Goal: Information Seeking & Learning: Learn about a topic

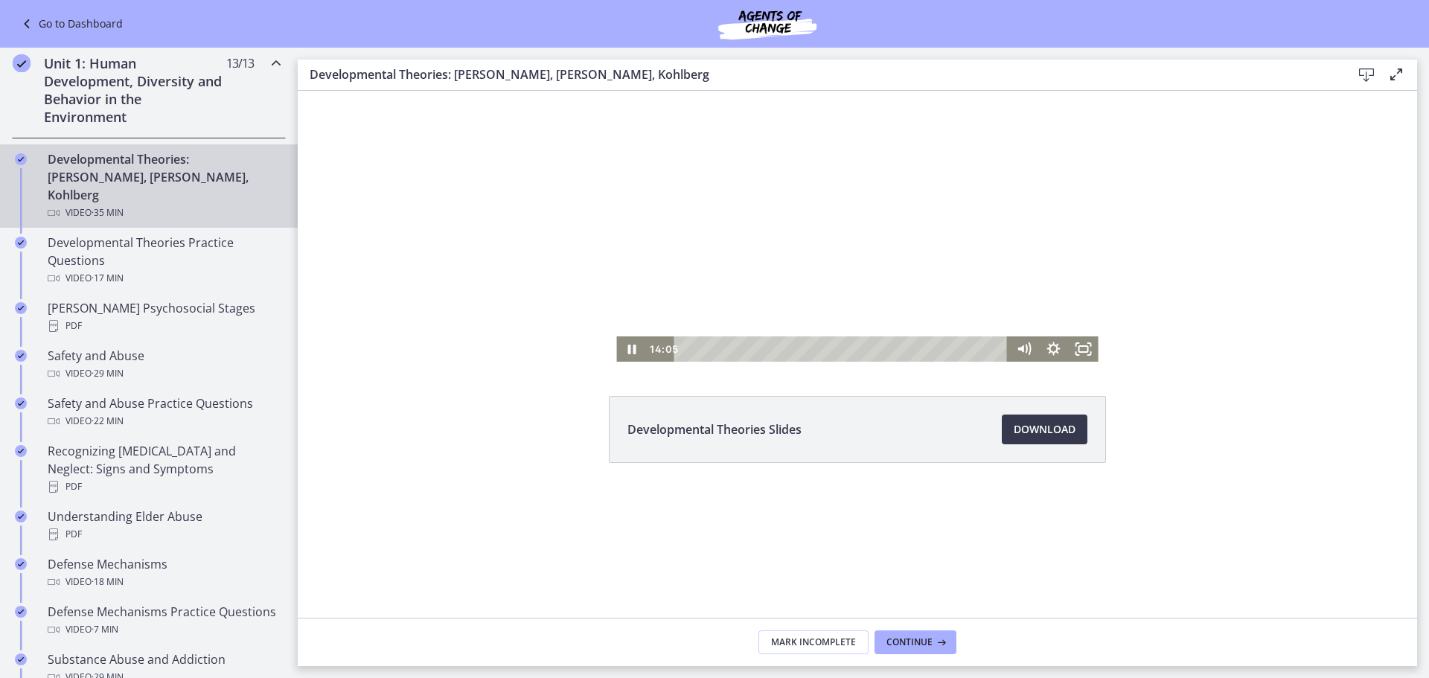
click at [793, 190] on div at bounding box center [857, 226] width 482 height 271
click at [631, 348] on icon "Play Video" at bounding box center [632, 349] width 9 height 13
click at [771, 210] on div at bounding box center [857, 226] width 482 height 271
click at [800, 194] on div at bounding box center [857, 226] width 482 height 271
click at [631, 344] on icon "Pause" at bounding box center [631, 349] width 36 height 31
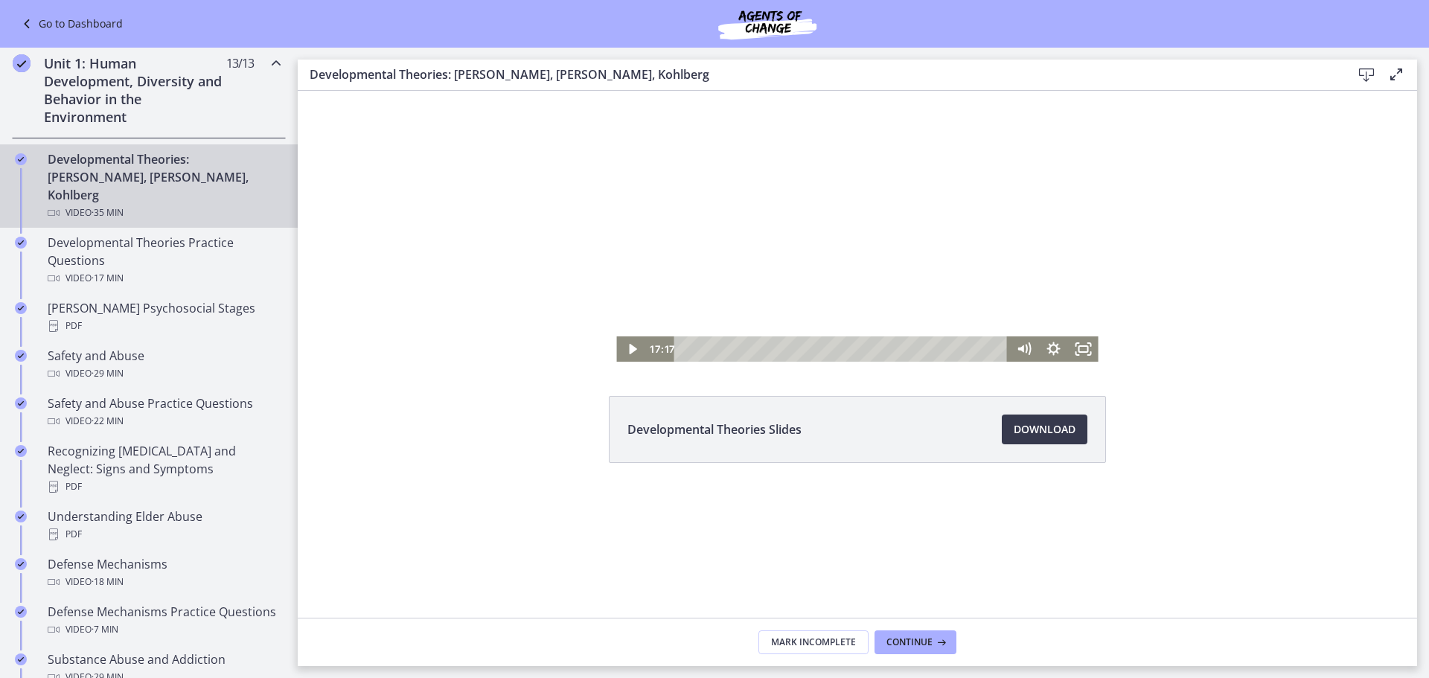
click at [951, 258] on div at bounding box center [857, 226] width 482 height 271
click at [835, 249] on div at bounding box center [857, 226] width 482 height 271
click at [780, 201] on div at bounding box center [857, 226] width 482 height 271
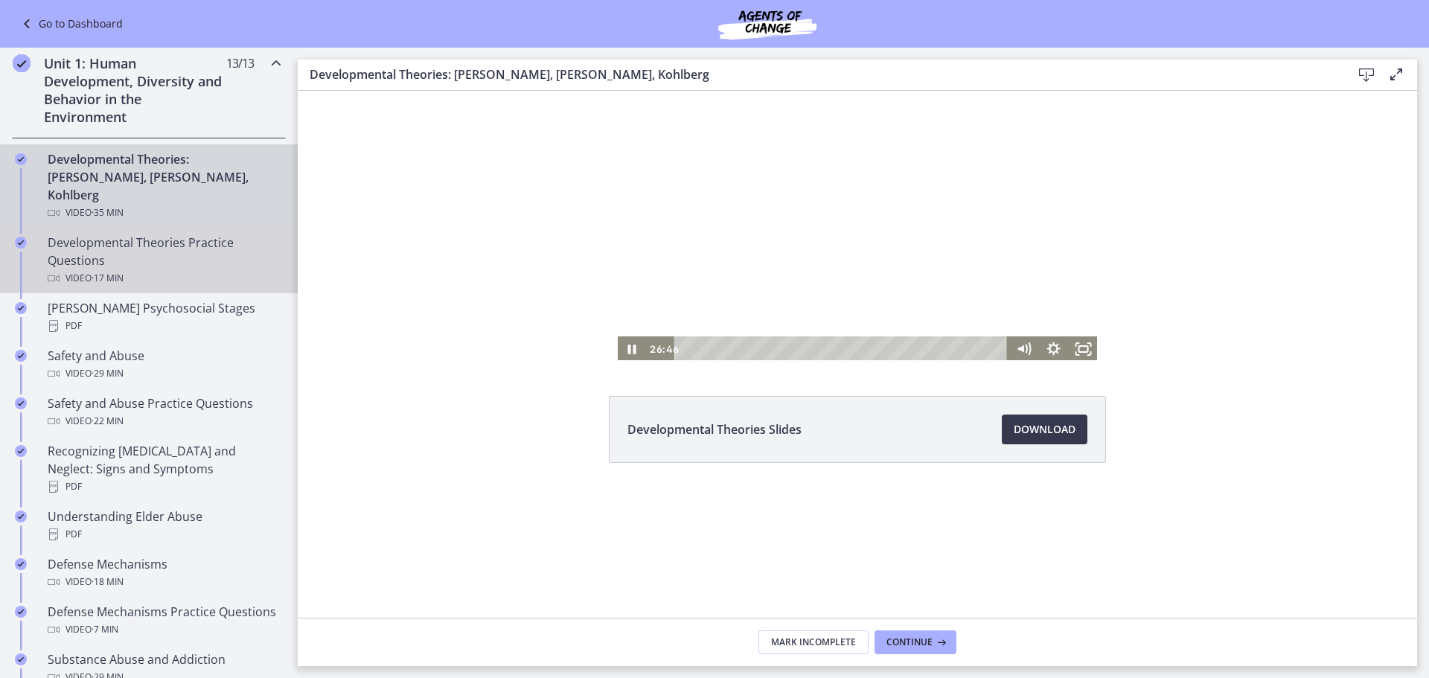
click at [118, 234] on div "Developmental Theories Practice Questions Video · 17 min" at bounding box center [164, 261] width 232 height 54
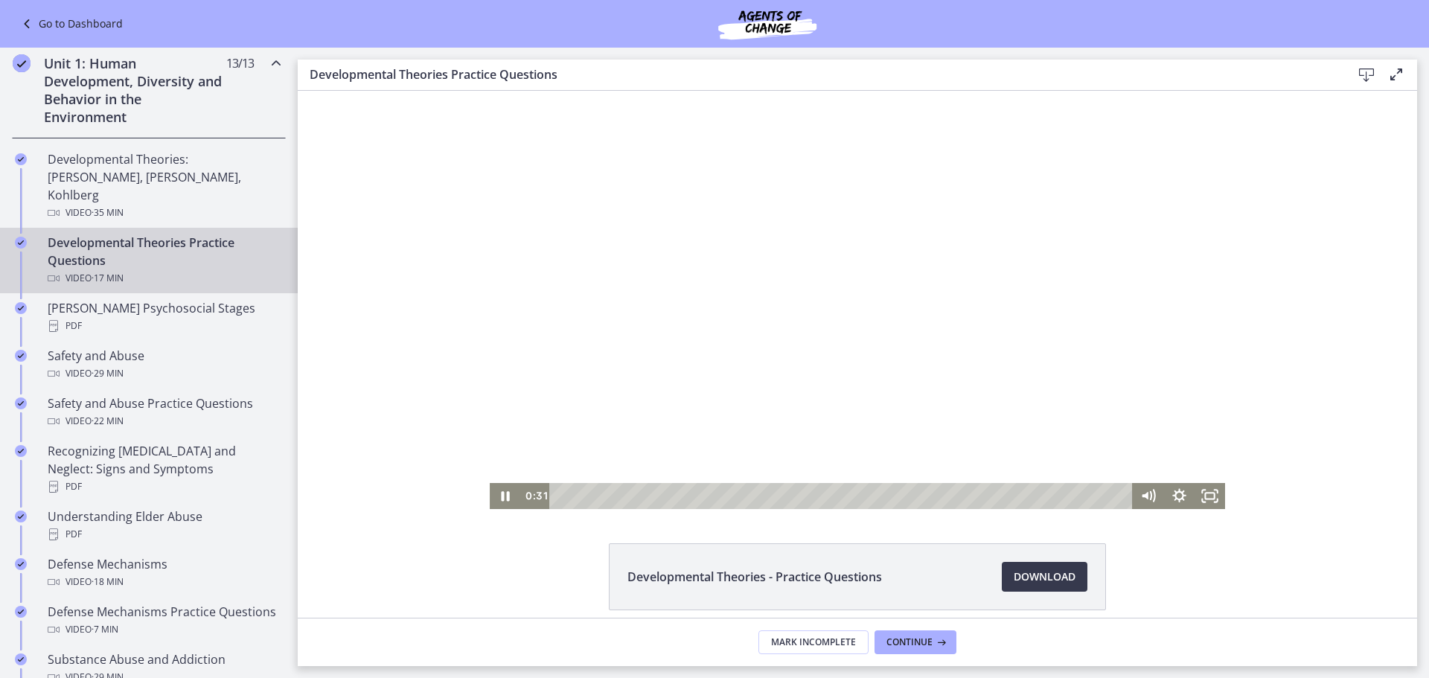
click at [863, 276] on div at bounding box center [858, 300] width 736 height 418
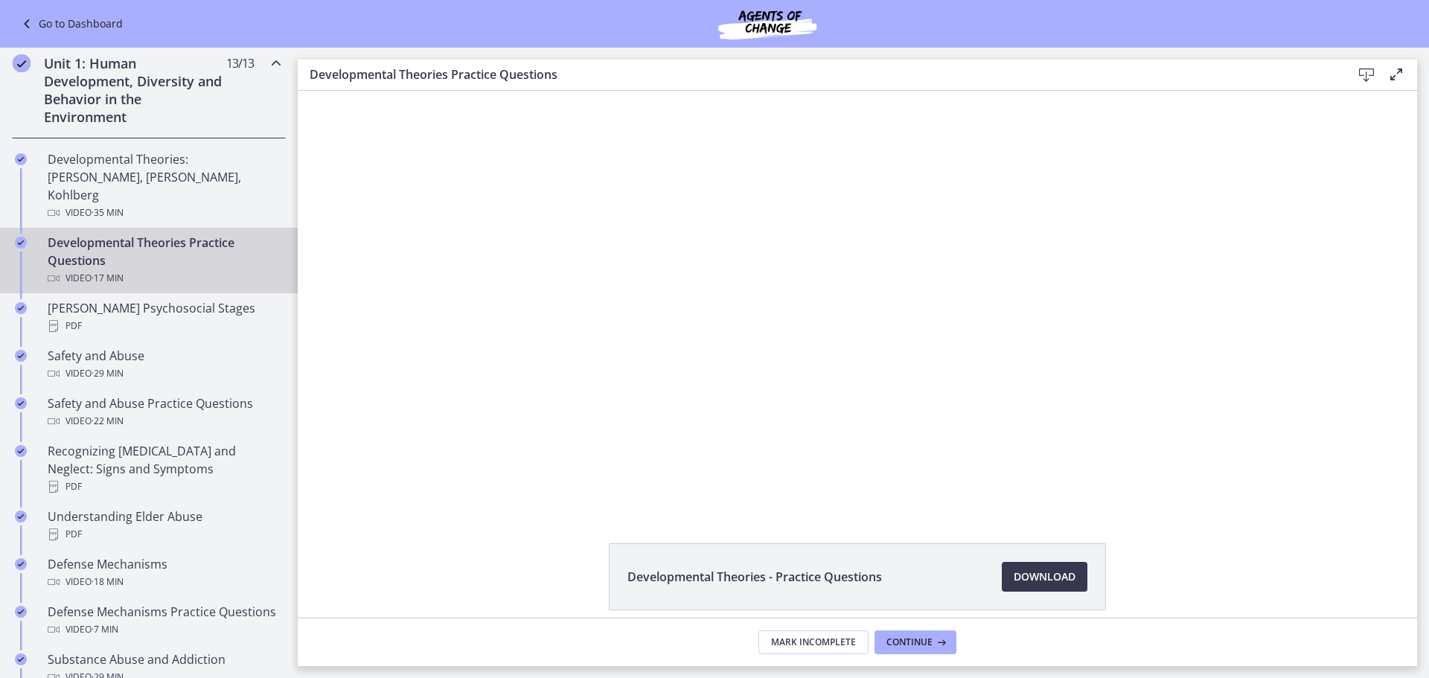
click at [863, 276] on div at bounding box center [858, 300] width 736 height 418
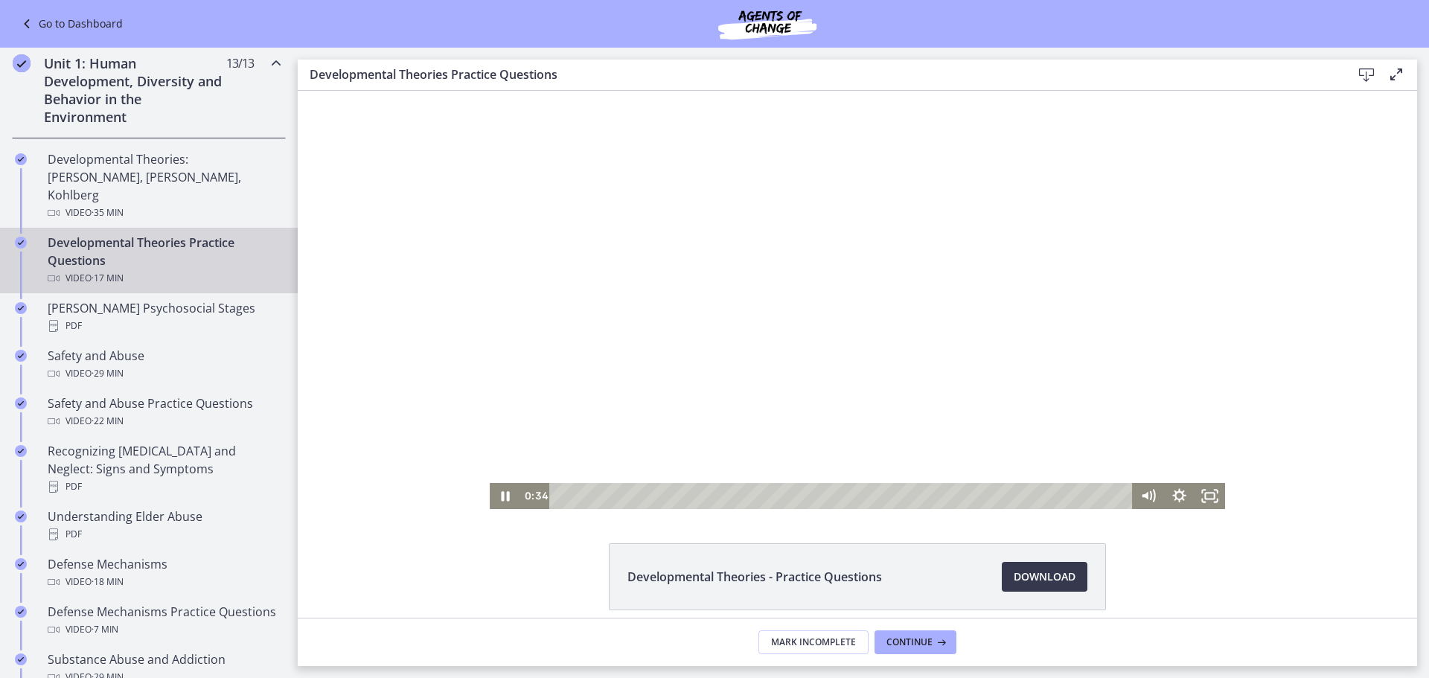
click at [863, 276] on div at bounding box center [858, 300] width 736 height 418
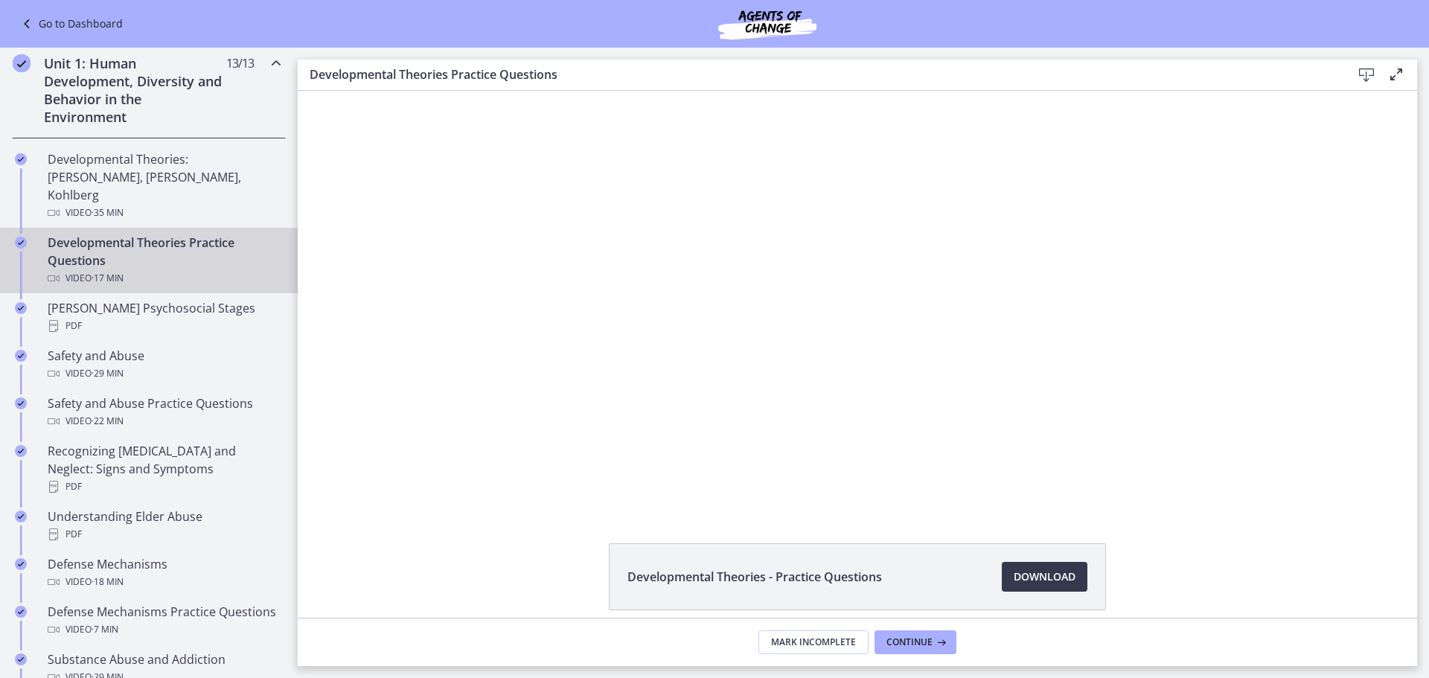
click at [854, 290] on div at bounding box center [858, 300] width 736 height 418
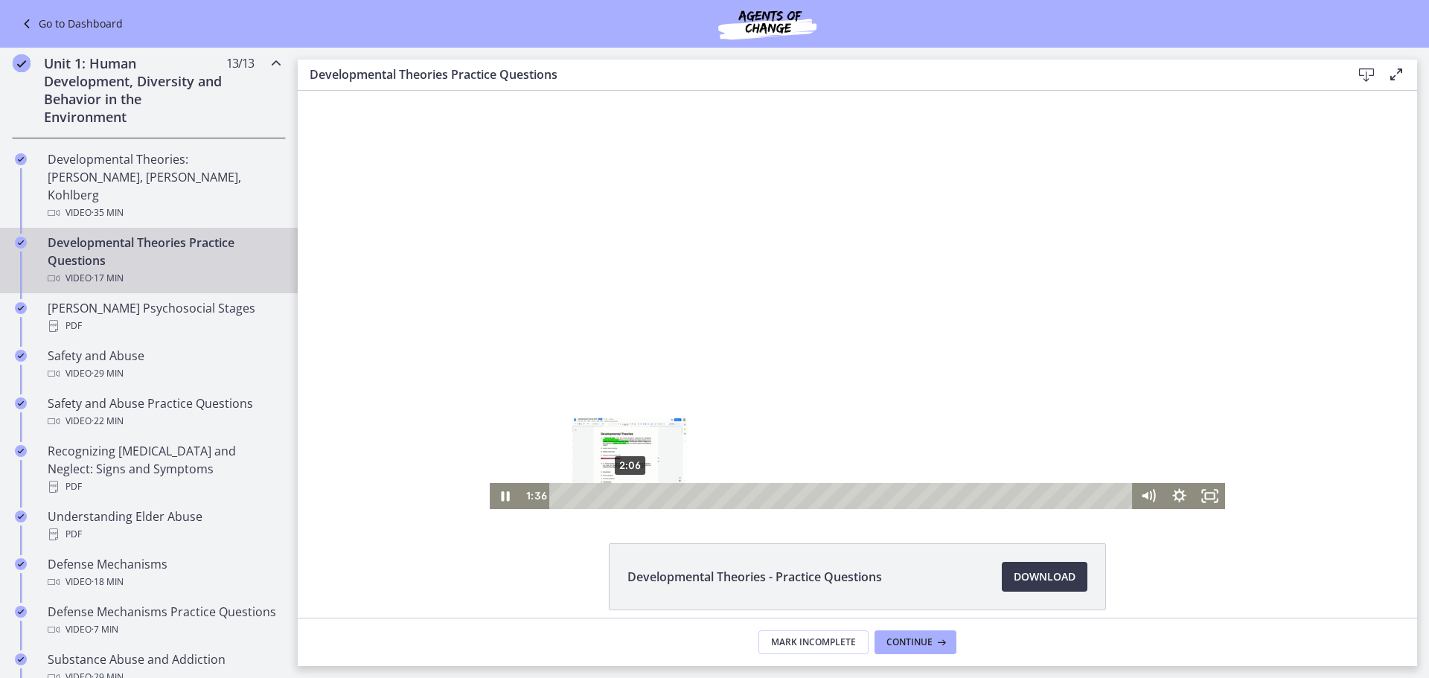
click at [630, 498] on div "2:06" at bounding box center [843, 496] width 564 height 26
click at [666, 494] on div "3:13" at bounding box center [843, 496] width 564 height 26
click at [677, 496] on div "3:33" at bounding box center [843, 496] width 564 height 26
click at [704, 498] on div "4:18" at bounding box center [843, 496] width 564 height 26
click at [710, 497] on div "4:32" at bounding box center [843, 496] width 564 height 26
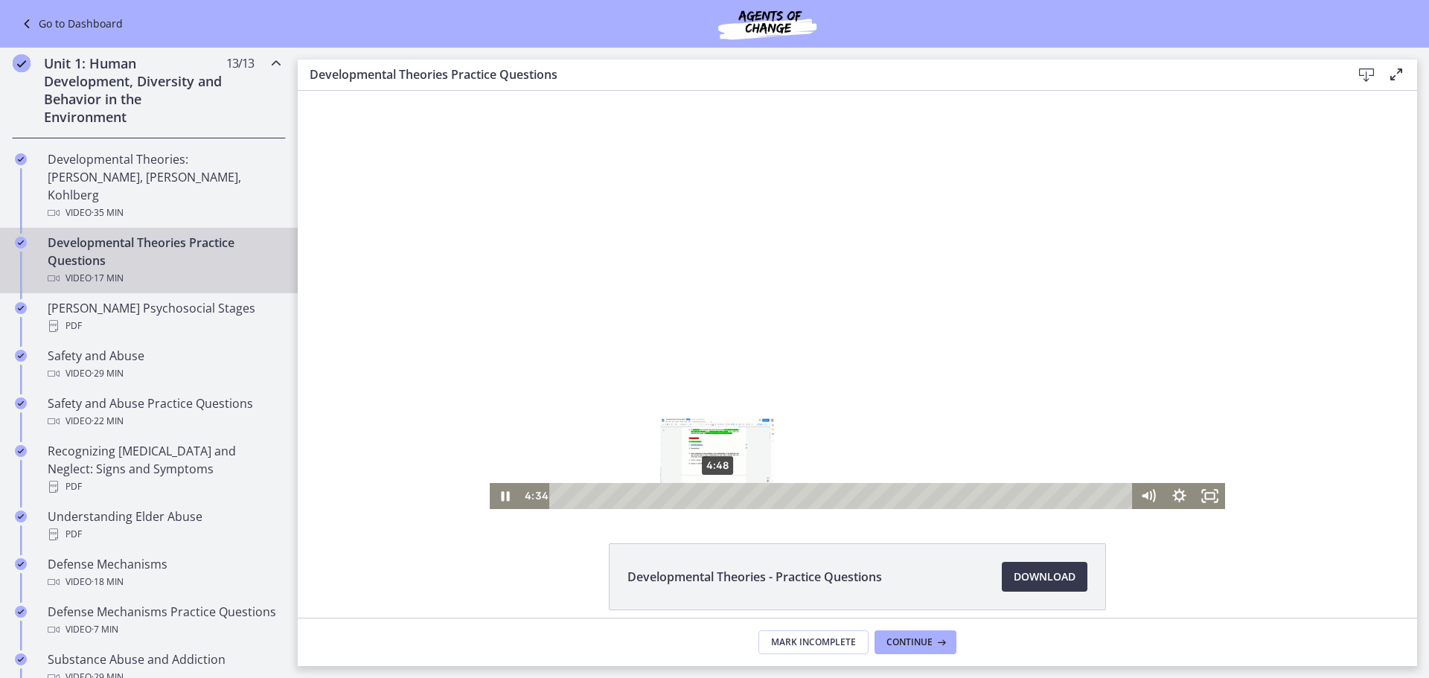
click at [720, 496] on div "4:48" at bounding box center [843, 496] width 564 height 26
click at [734, 495] on div "5:17" at bounding box center [843, 496] width 564 height 26
click at [898, 309] on div at bounding box center [858, 300] width 736 height 418
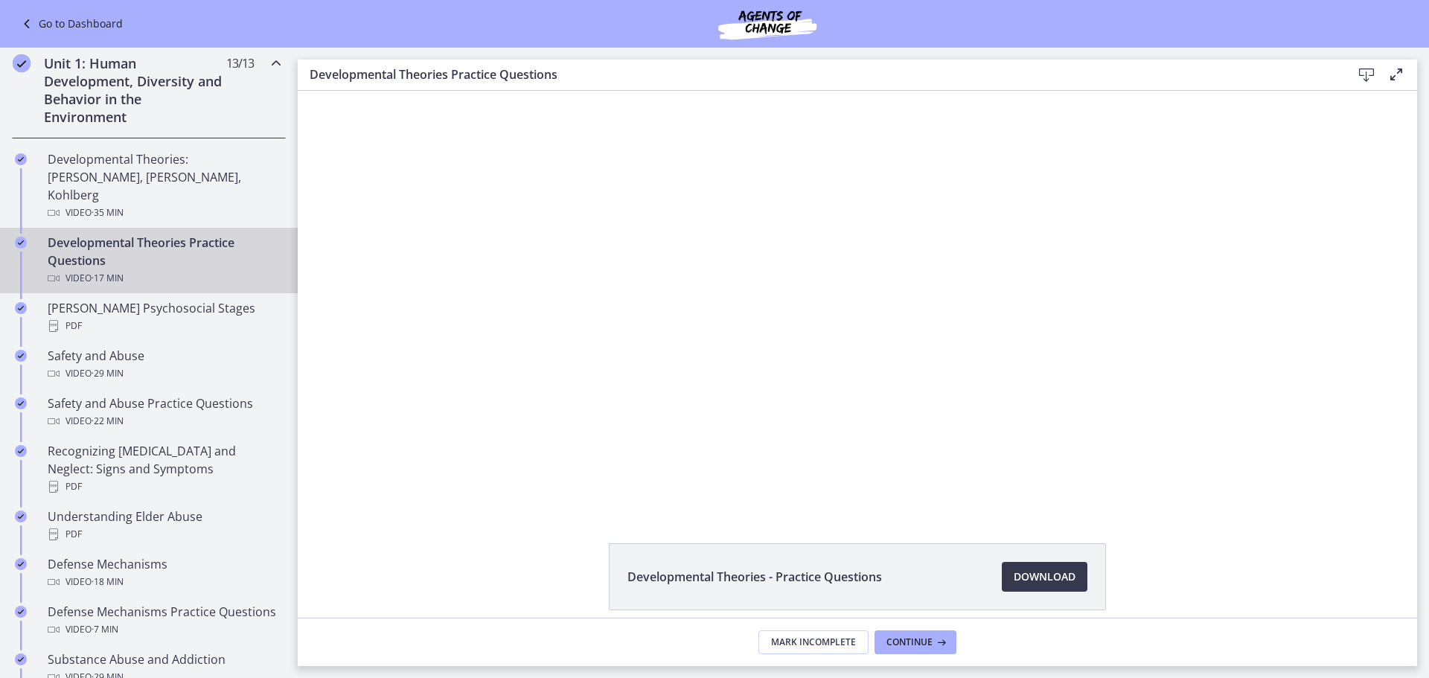
click at [989, 242] on div at bounding box center [858, 300] width 736 height 418
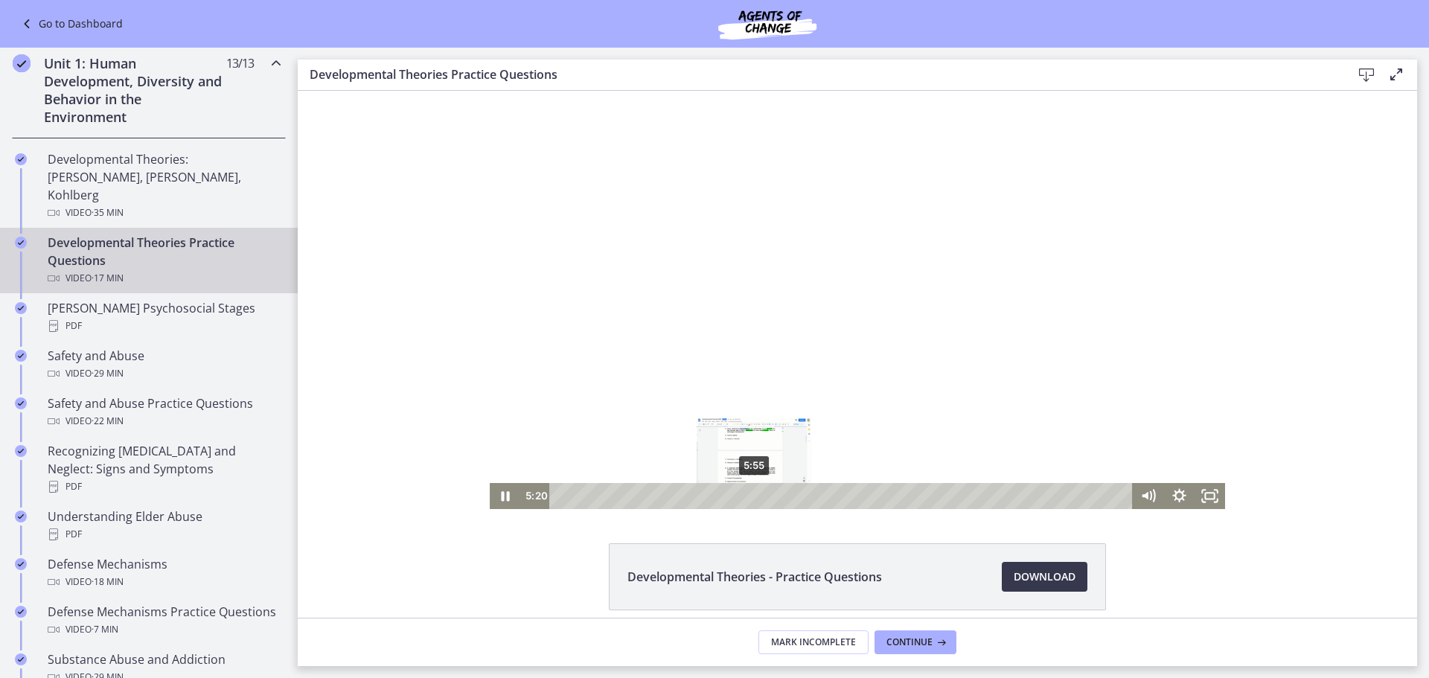
click at [755, 497] on div "5:55" at bounding box center [843, 496] width 564 height 26
click at [771, 496] on div "6:25" at bounding box center [843, 496] width 564 height 26
click at [788, 496] on div "6:55" at bounding box center [843, 496] width 564 height 26
click at [807, 496] on div "7:28" at bounding box center [843, 496] width 564 height 26
click at [1012, 287] on div at bounding box center [858, 300] width 736 height 418
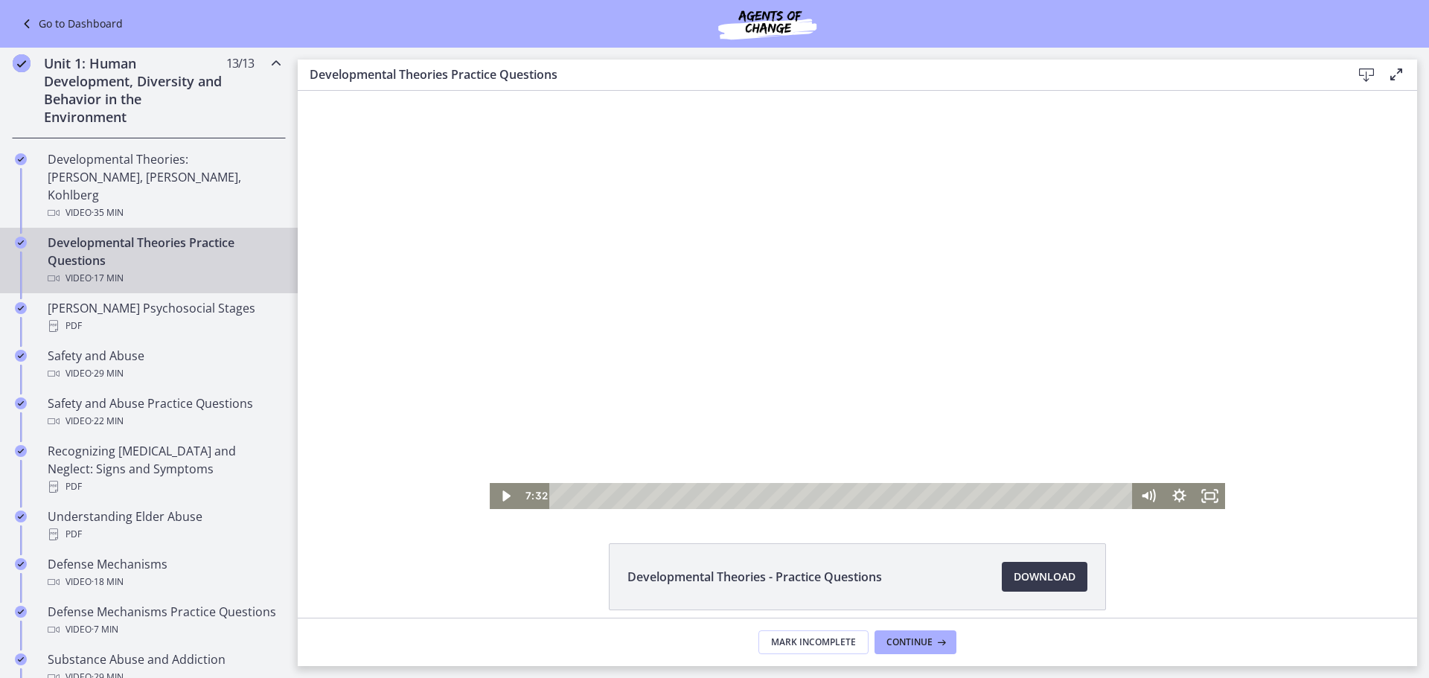
click at [934, 273] on div at bounding box center [858, 300] width 736 height 418
click at [825, 496] on div "8:04" at bounding box center [843, 496] width 564 height 26
click at [835, 496] on div "8:23" at bounding box center [843, 496] width 564 height 26
click at [844, 497] on div "8:35" at bounding box center [843, 496] width 564 height 26
click at [852, 497] on div "8:53" at bounding box center [843, 496] width 564 height 26
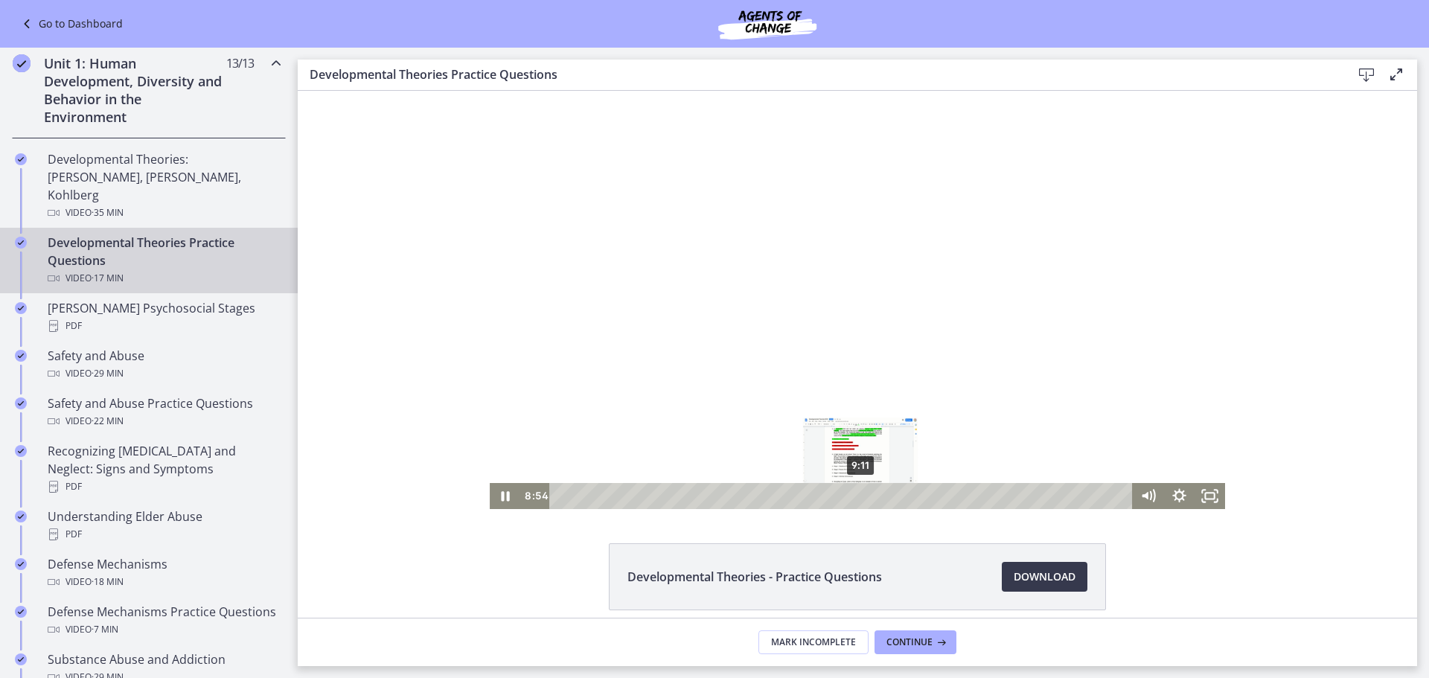
click at [863, 498] on div "9:11" at bounding box center [843, 496] width 564 height 26
click at [828, 498] on div "8:09" at bounding box center [843, 496] width 564 height 26
click at [887, 249] on div at bounding box center [858, 300] width 736 height 418
